Goal: Navigation & Orientation: Find specific page/section

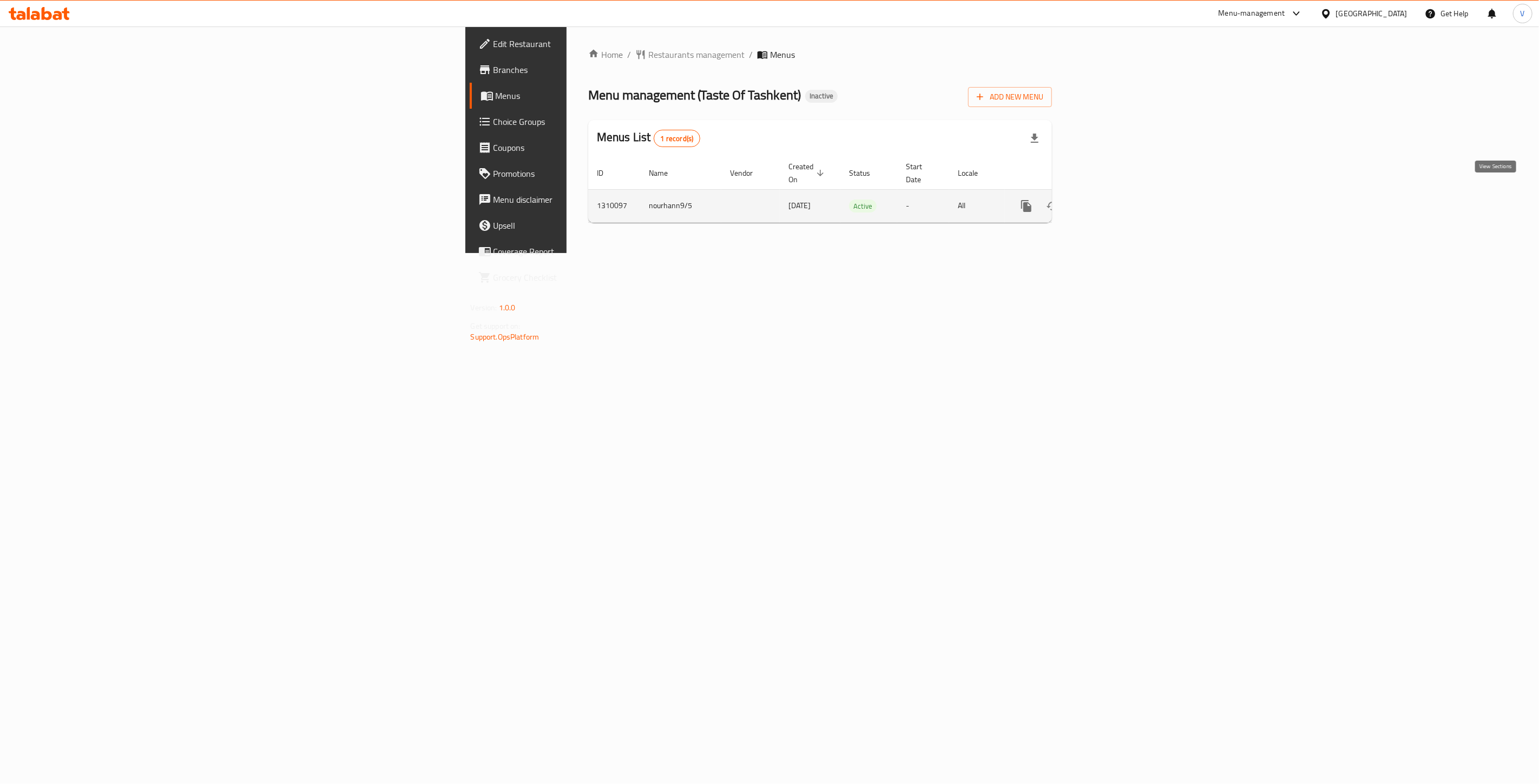
click at [1111, 200] on icon "enhanced table" at bounding box center [1104, 206] width 13 height 13
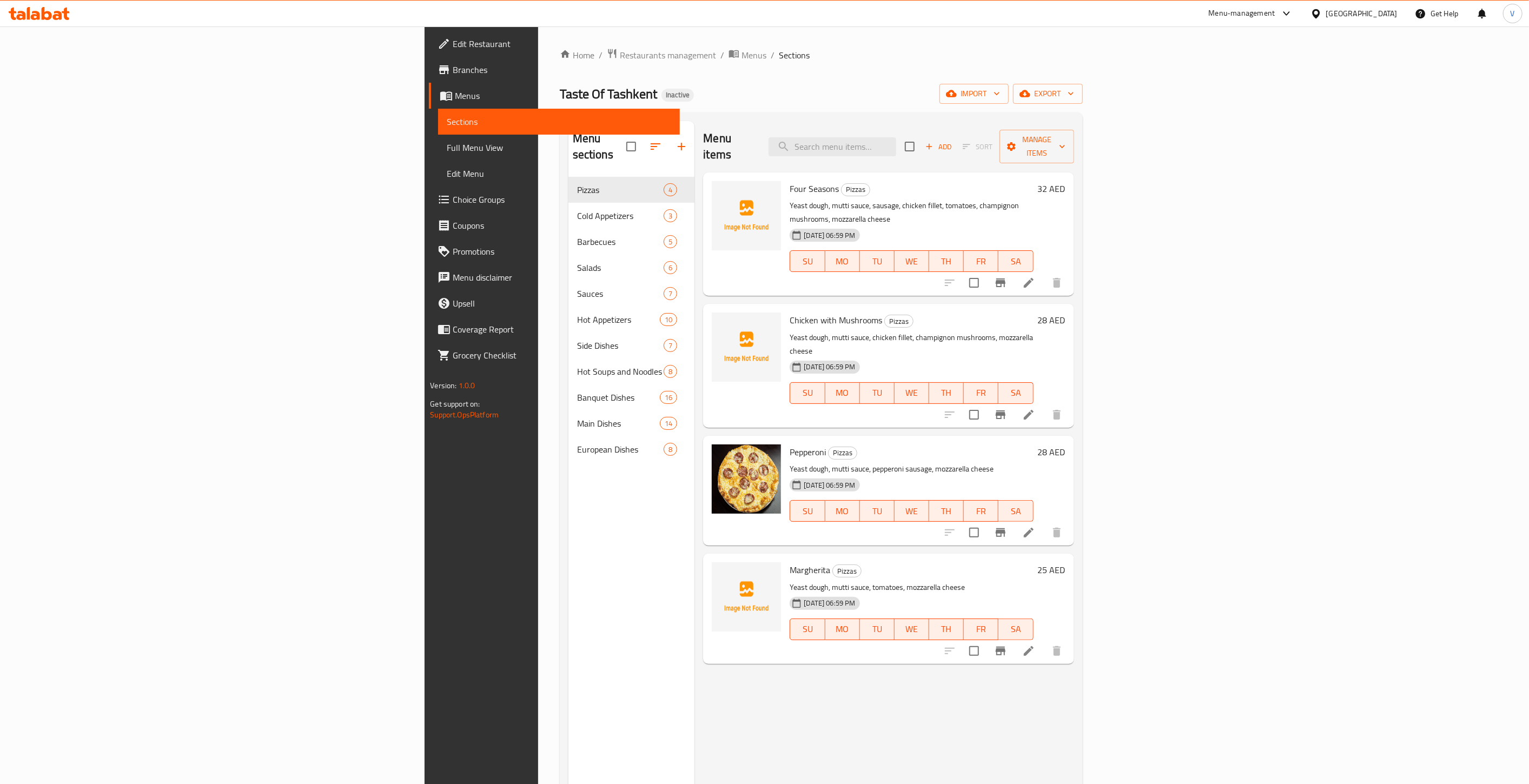
click at [447, 146] on span "Full Menu View" at bounding box center [559, 147] width 224 height 13
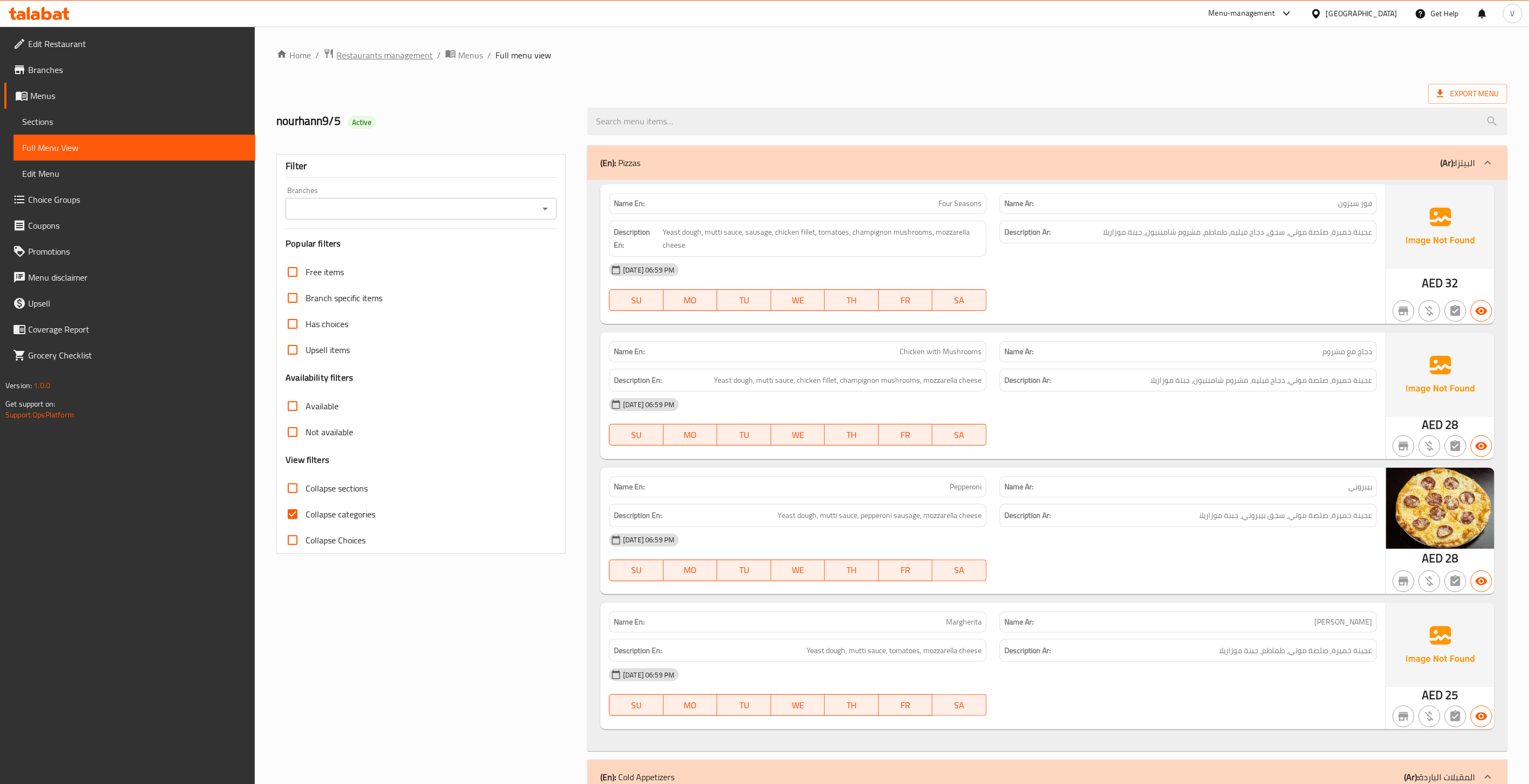
click at [357, 58] on span "Restaurants management" at bounding box center [385, 54] width 97 height 13
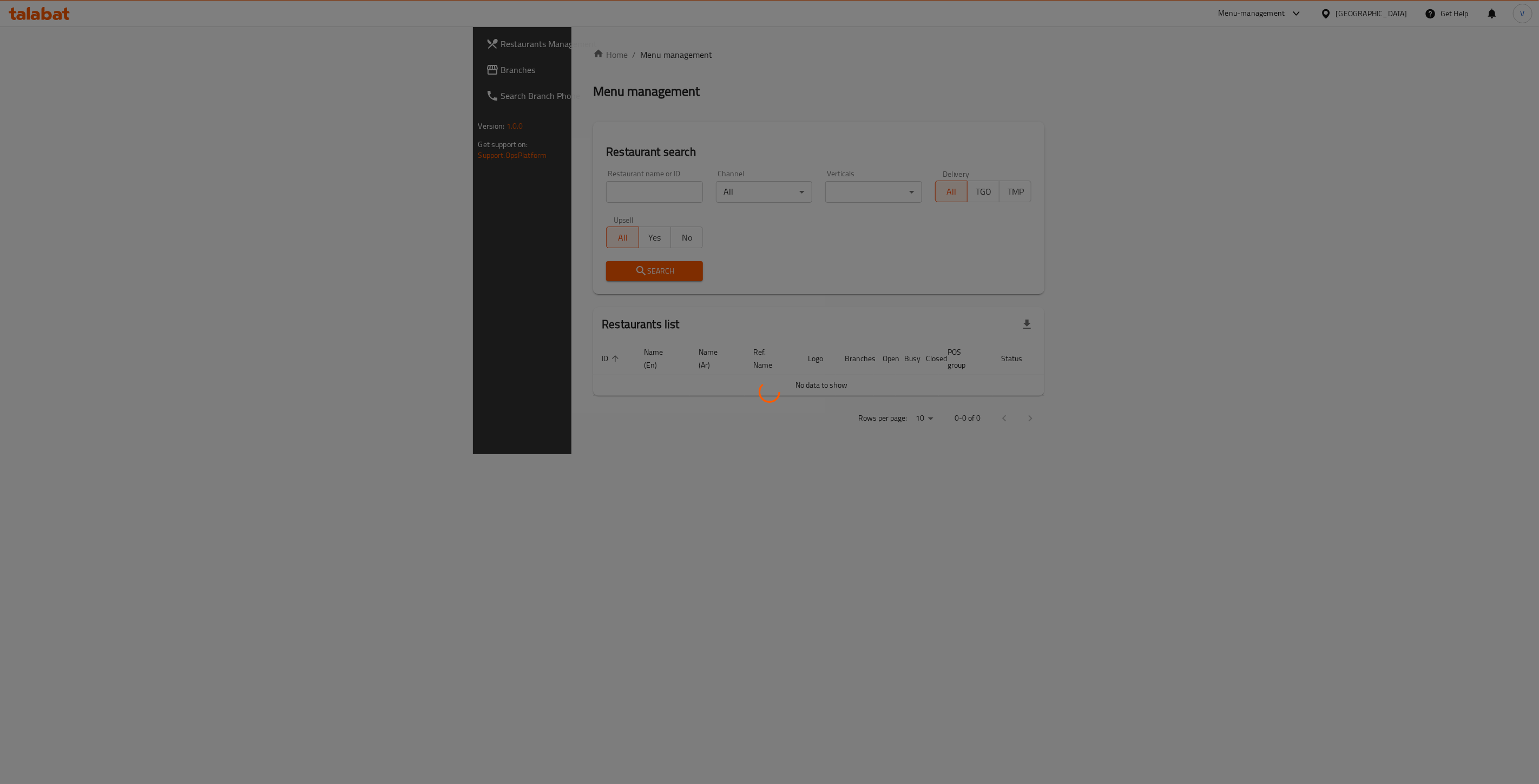
drag, startPoint x: 55, startPoint y: 70, endPoint x: 41, endPoint y: 73, distance: 14.3
click at [53, 71] on div at bounding box center [770, 392] width 1539 height 784
click at [41, 73] on div at bounding box center [770, 392] width 1539 height 784
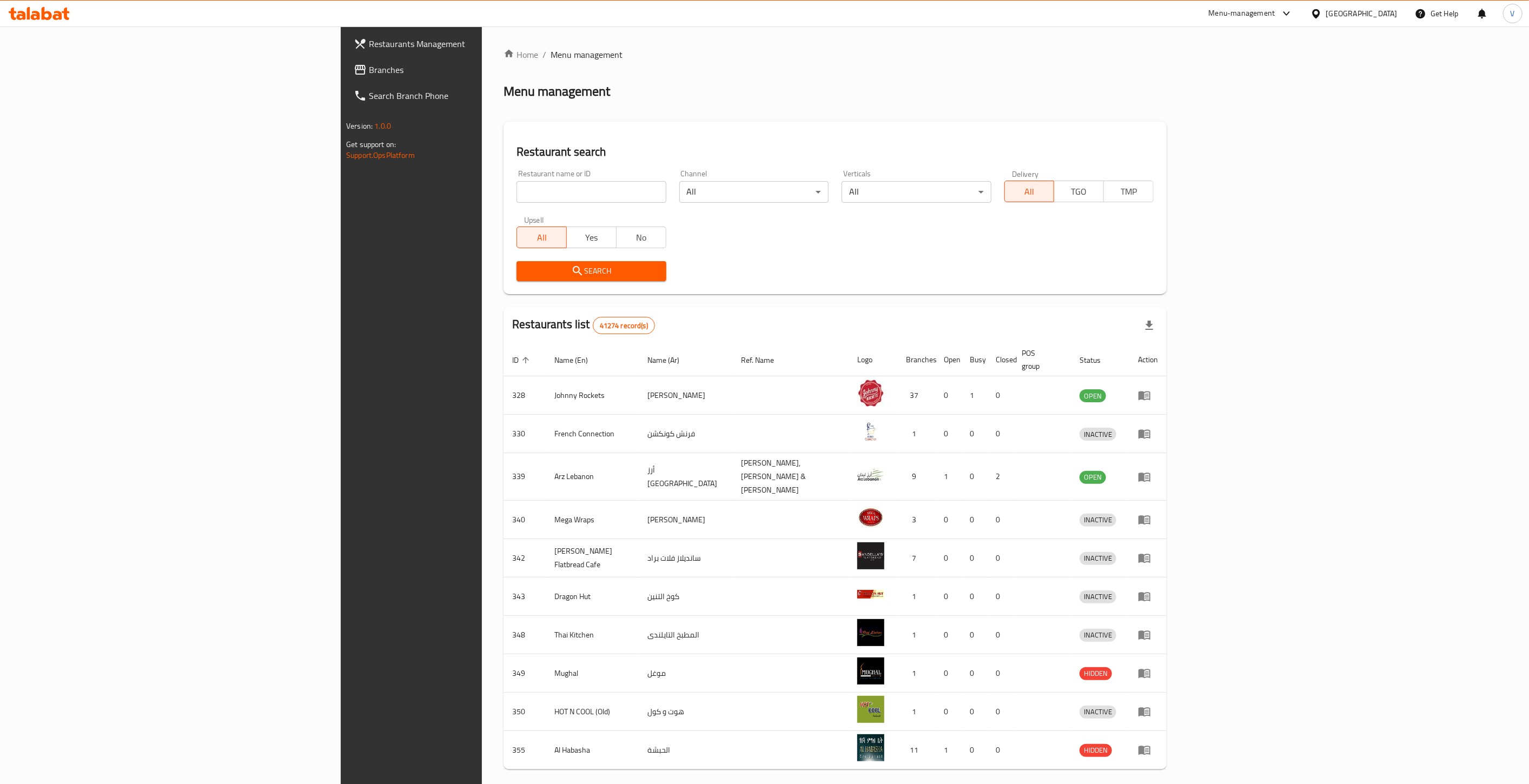
click at [340, 69] on div "Restaurants Management Branches Search Branch Phone Version: 1.0.0 Get support …" at bounding box center [764, 427] width 847 height 802
click at [369, 69] on span "Branches" at bounding box center [478, 69] width 219 height 13
